Goal: Check status: Check status

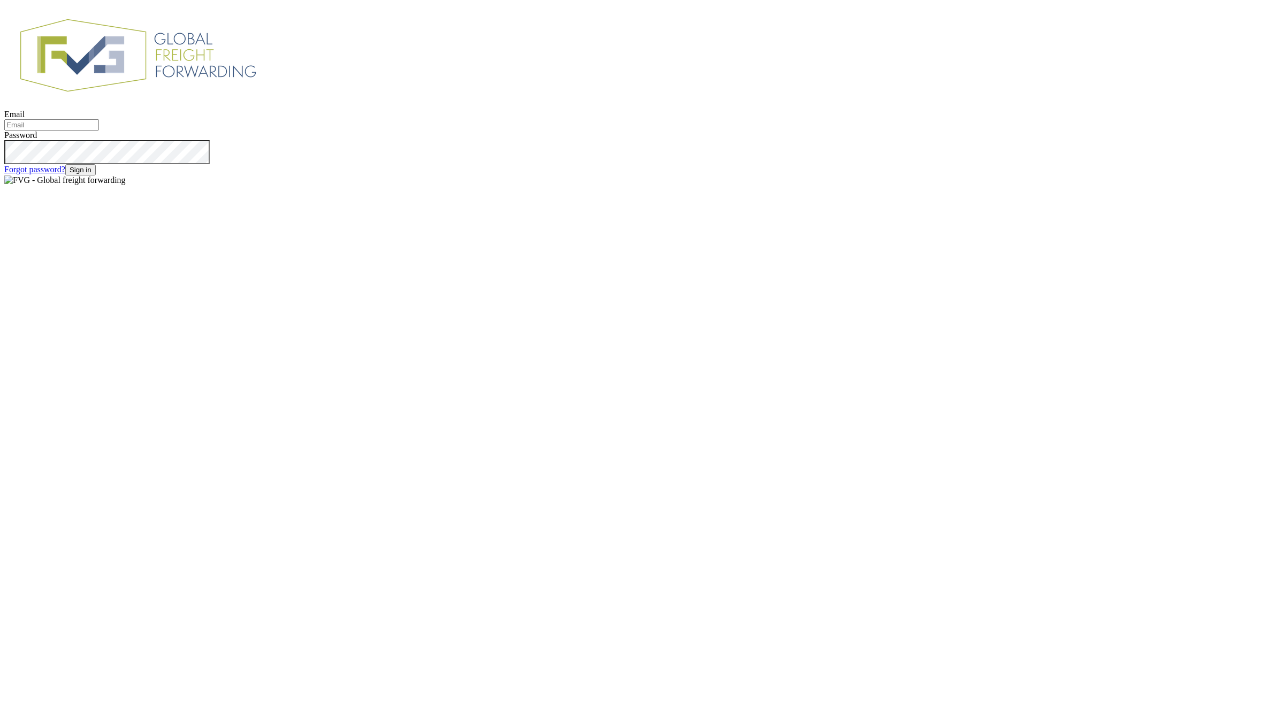
type input "[EMAIL_ADDRESS][DOMAIN_NAME]"
click at [96, 175] on button "Sign in" at bounding box center [80, 169] width 30 height 11
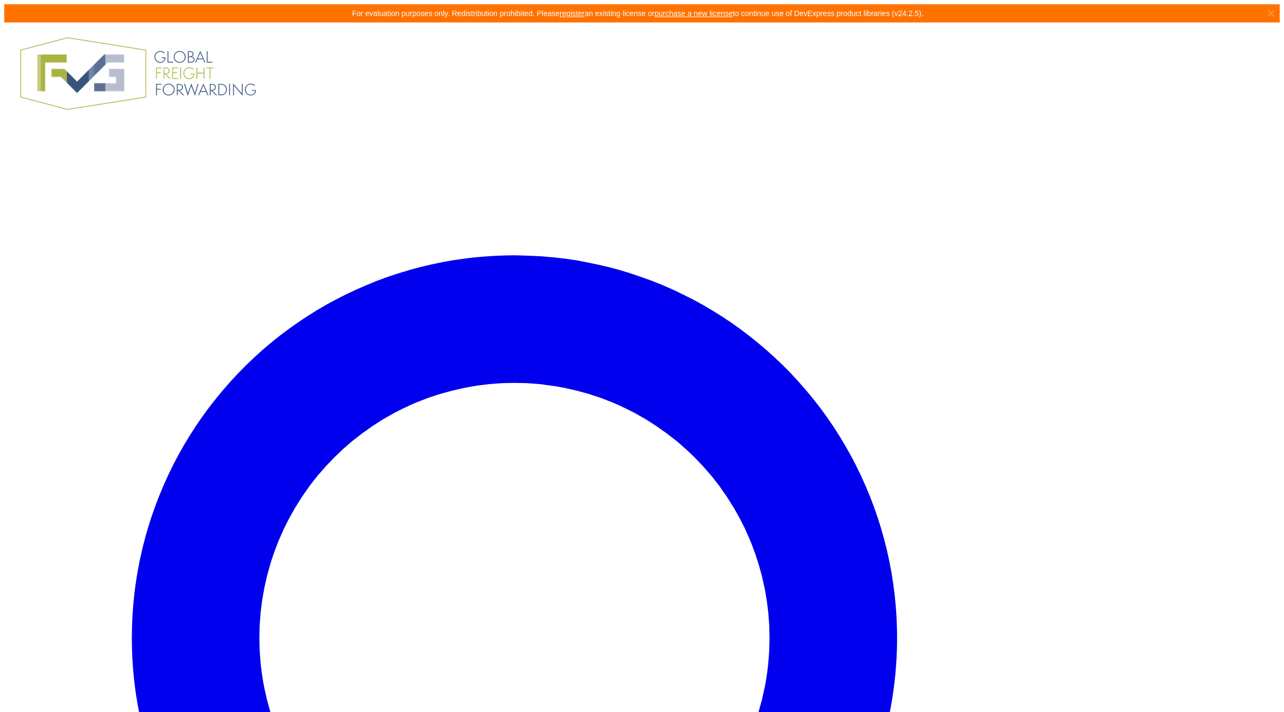
drag, startPoint x: 335, startPoint y: 93, endPoint x: 373, endPoint y: 114, distance: 43.1
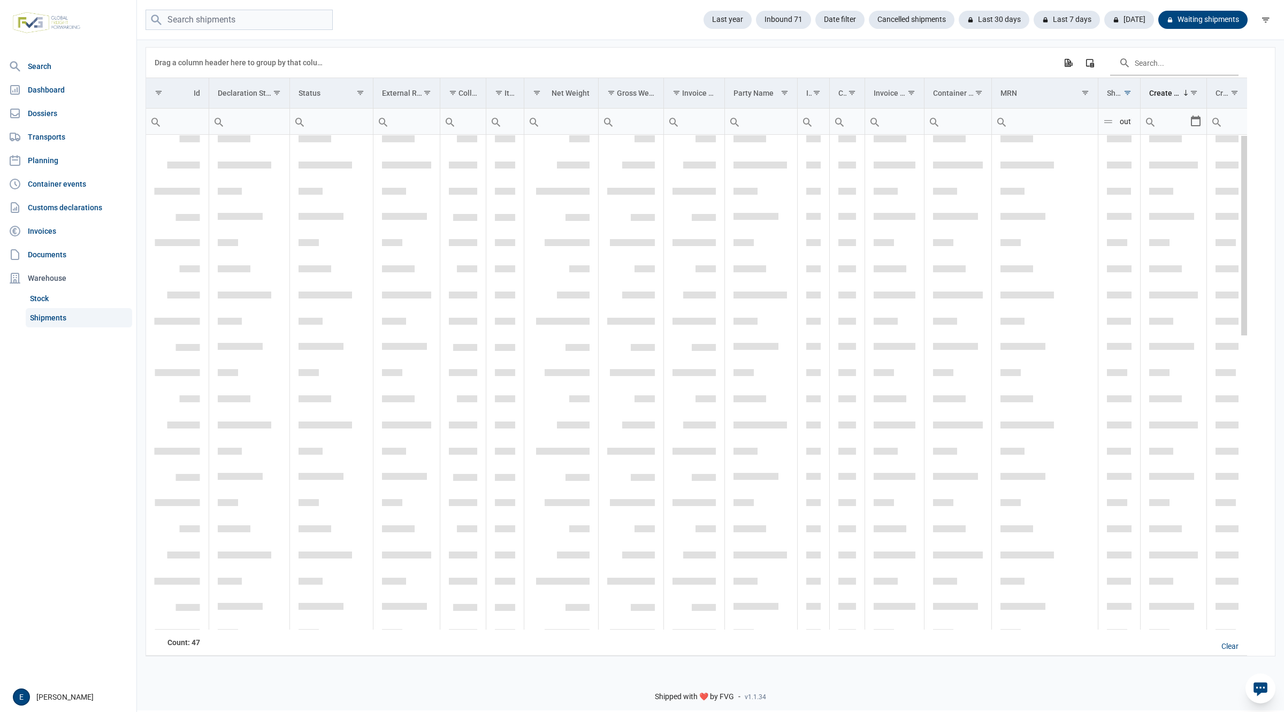
scroll to position [1, 0]
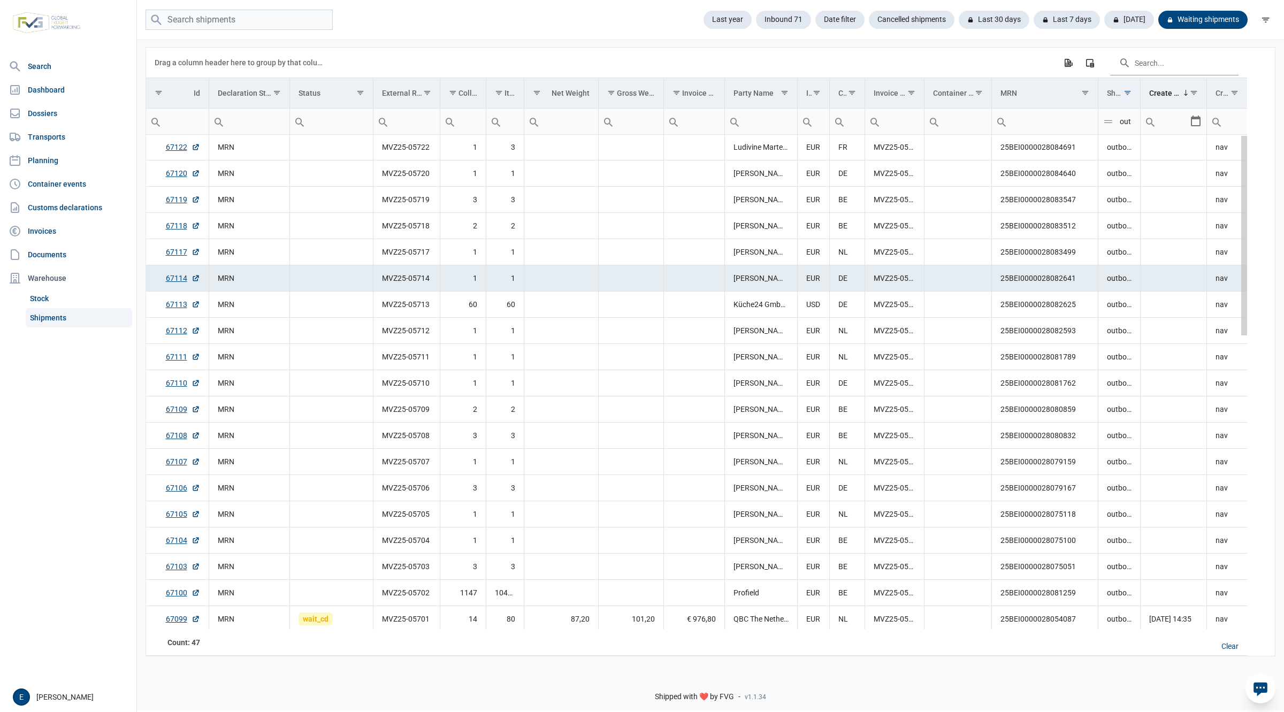
drag, startPoint x: 1245, startPoint y: 225, endPoint x: 1254, endPoint y: 165, distance: 60.6
click at [1254, 165] on body "For evaluation purposes only. Redistribution prohibited. Please register an exi…" at bounding box center [642, 337] width 1284 height 712
